Goal: Information Seeking & Learning: Learn about a topic

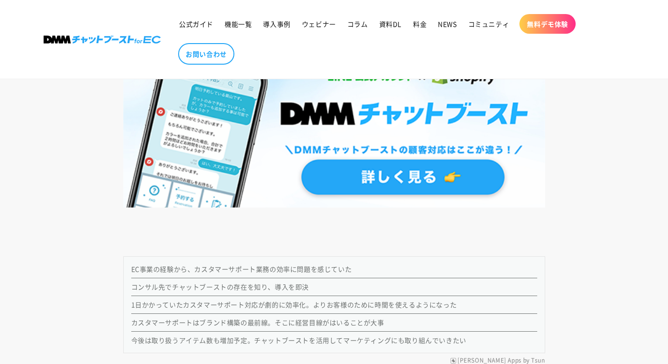
scroll to position [1078, 0]
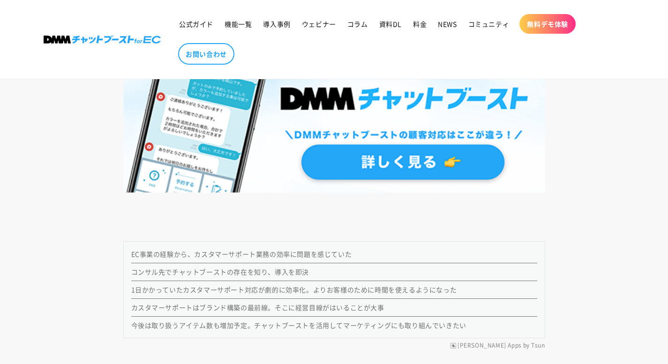
click at [323, 154] on img at bounding box center [334, 112] width 422 height 161
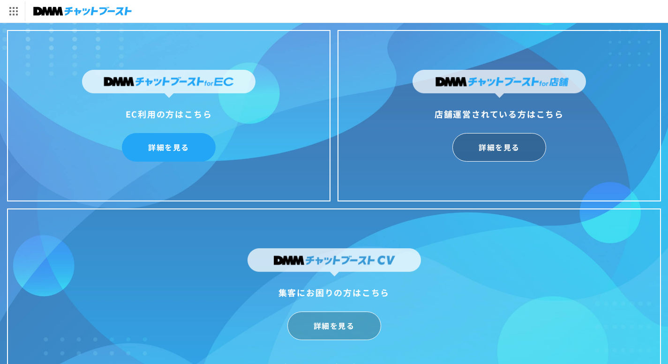
click at [196, 151] on link "詳細を見る" at bounding box center [169, 147] width 94 height 29
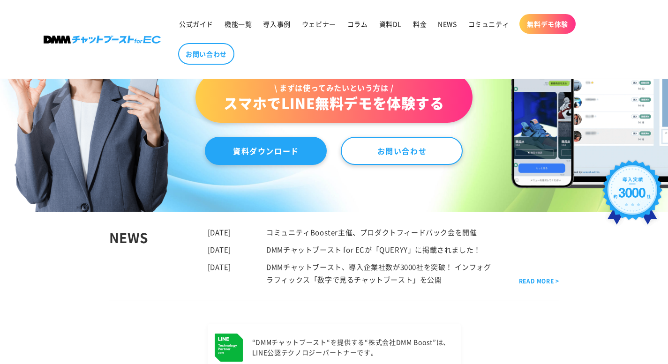
scroll to position [234, 0]
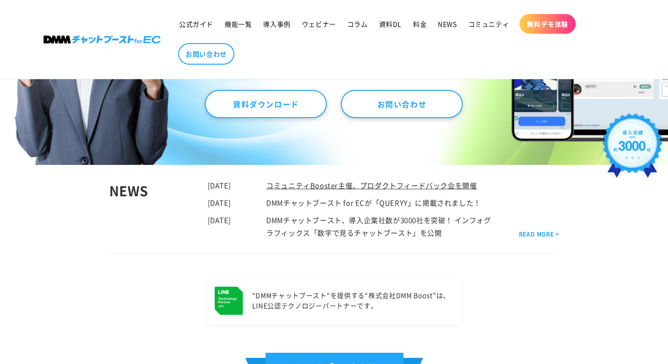
click at [314, 181] on link "コミュニティBooster主催、プロダクトフィードバック会を開催" at bounding box center [371, 185] width 211 height 10
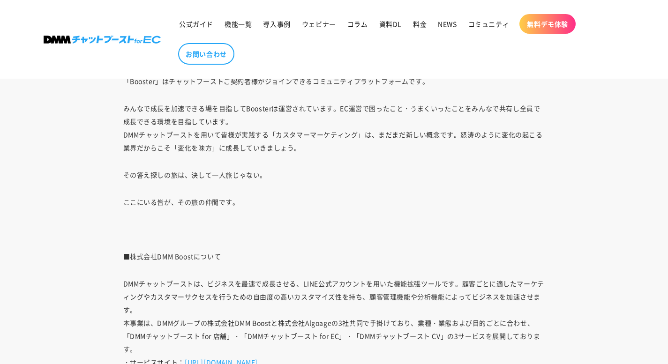
scroll to position [2063, 0]
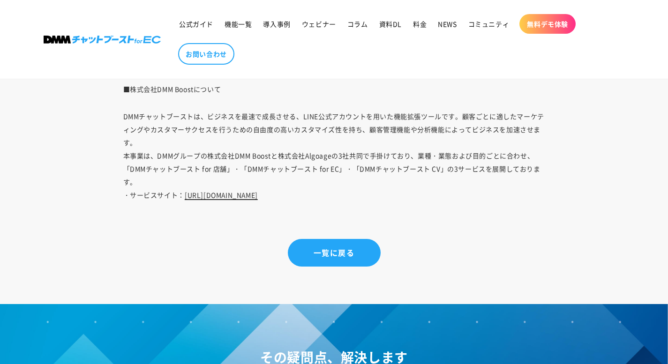
click at [226, 192] on link "https://chatboost.dmm.com/" at bounding box center [221, 194] width 73 height 9
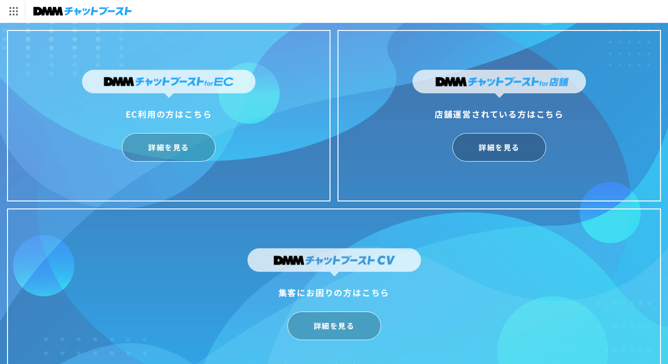
click at [168, 90] on img at bounding box center [168, 84] width 173 height 28
click at [94, 16] on img at bounding box center [82, 11] width 98 height 13
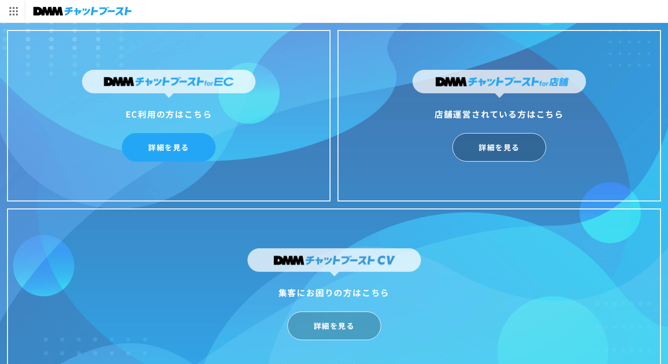
click at [180, 143] on link "詳細を見る" at bounding box center [169, 147] width 94 height 29
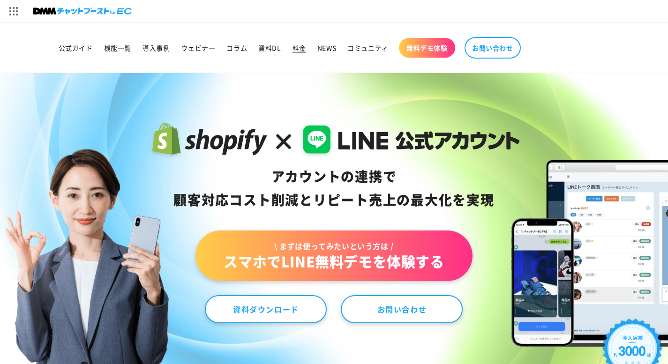
click at [302, 49] on span "料金" at bounding box center [300, 48] width 14 height 8
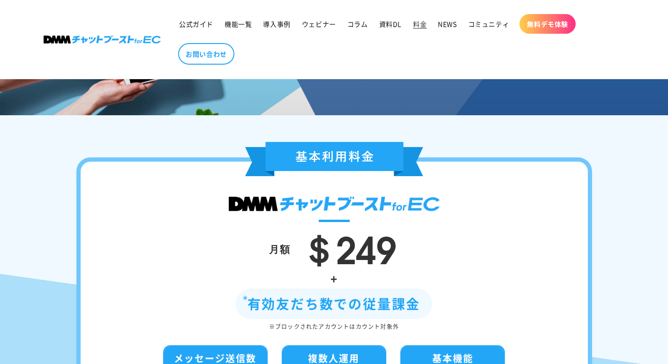
scroll to position [94, 0]
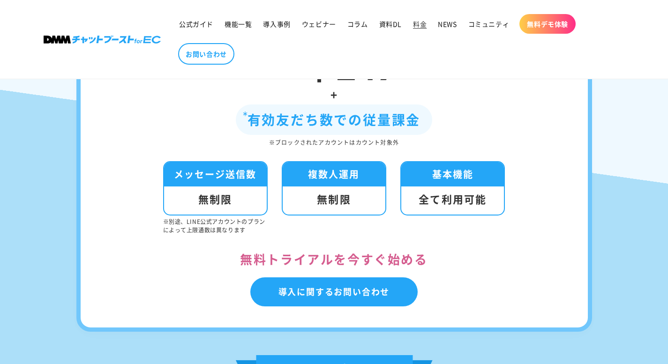
scroll to position [281, 0]
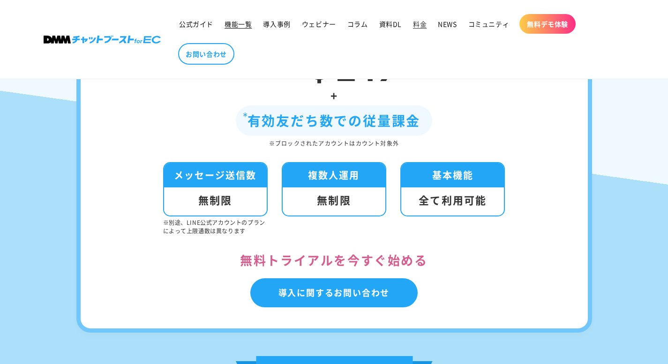
click at [237, 24] on span "機能一覧" at bounding box center [238, 24] width 27 height 8
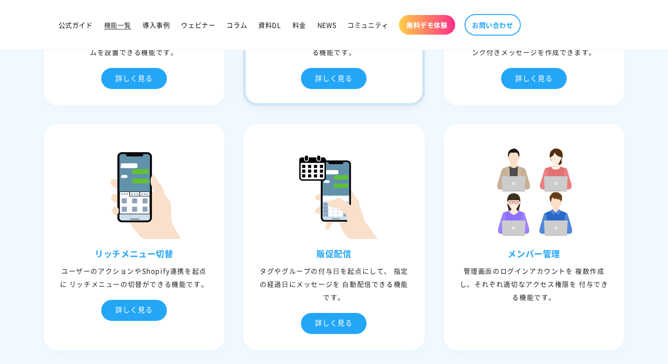
scroll to position [891, 0]
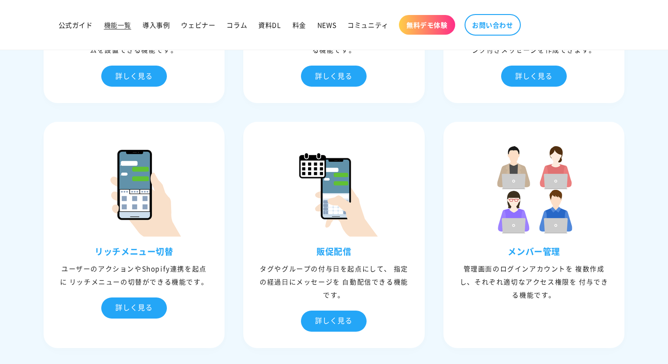
click at [521, 191] on img at bounding box center [534, 190] width 94 height 94
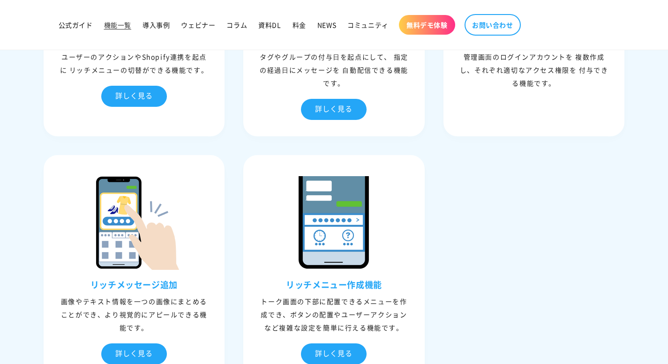
scroll to position [1125, 0]
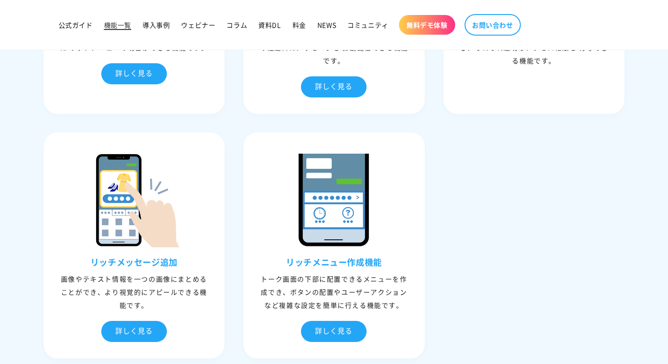
click at [129, 18] on link "機能一覧" at bounding box center [117, 25] width 38 height 20
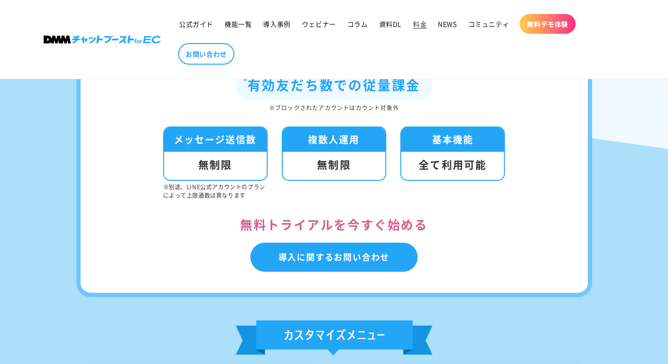
scroll to position [281, 0]
